Goal: Find specific page/section: Find specific page/section

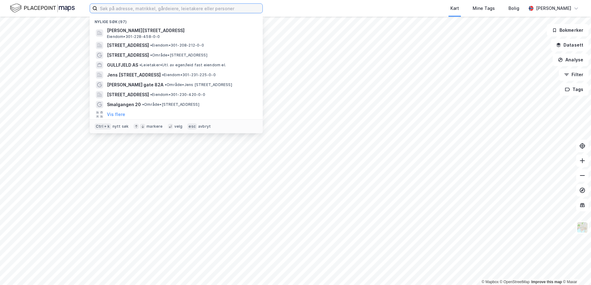
click at [150, 12] on input at bounding box center [179, 8] width 165 height 9
paste input "[STREET_ADDRESS]"
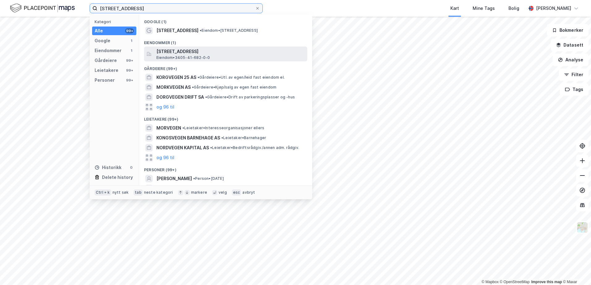
type input "[STREET_ADDRESS]"
click at [171, 50] on span "[STREET_ADDRESS]" at bounding box center [230, 51] width 148 height 7
